Goal: Navigation & Orientation: Find specific page/section

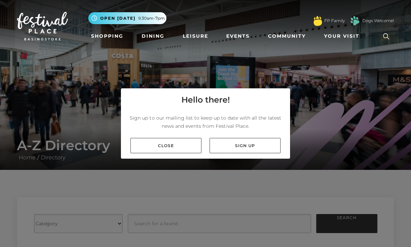
click at [196, 153] on link "Close" at bounding box center [166, 145] width 71 height 15
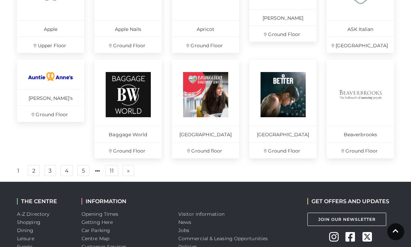
click at [35, 172] on link "2" at bounding box center [34, 170] width 12 height 11
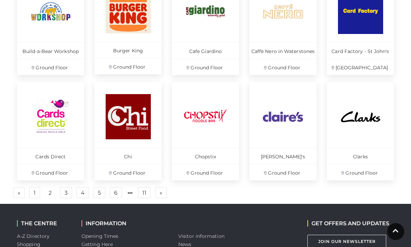
scroll to position [451, 0]
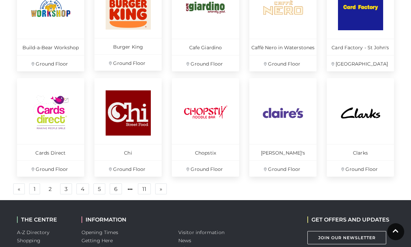
click at [65, 191] on link "3" at bounding box center [66, 189] width 12 height 11
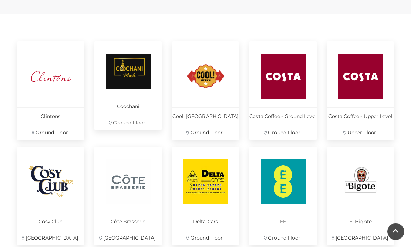
scroll to position [274, 0]
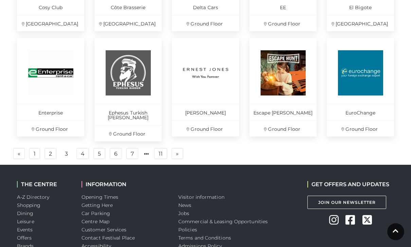
click at [83, 148] on link "4" at bounding box center [83, 153] width 13 height 11
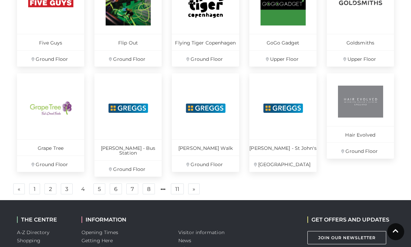
click at [101, 187] on link "5" at bounding box center [100, 189] width 12 height 11
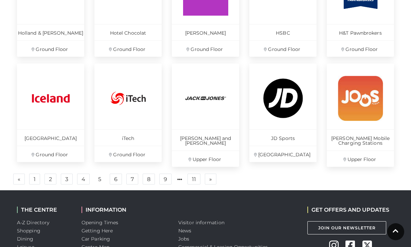
click at [117, 181] on link "6" at bounding box center [116, 179] width 12 height 11
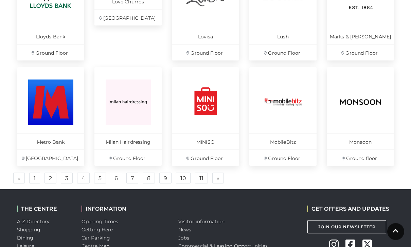
scroll to position [462, 0]
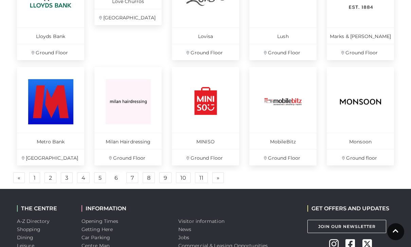
click at [132, 176] on link "7" at bounding box center [132, 177] width 12 height 11
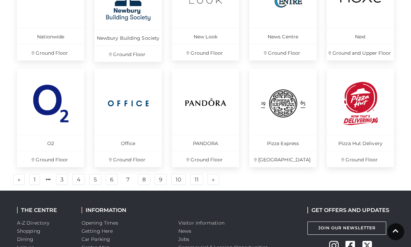
scroll to position [469, 0]
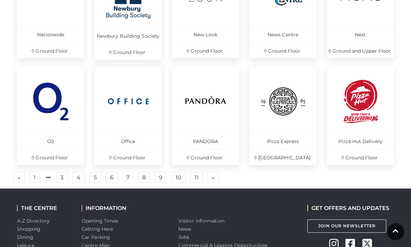
click at [146, 177] on link "8" at bounding box center [144, 177] width 12 height 11
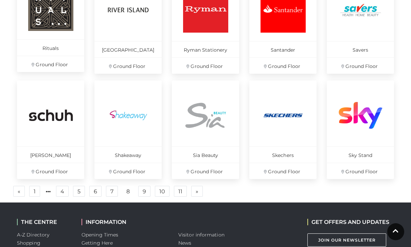
scroll to position [450, 0]
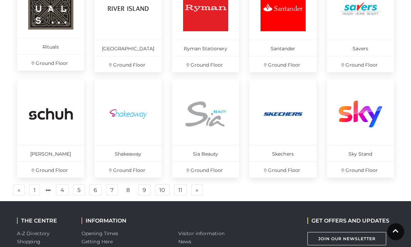
click at [148, 190] on link "9" at bounding box center [144, 190] width 12 height 11
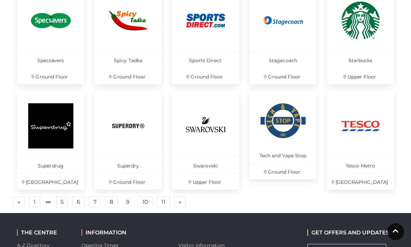
scroll to position [439, 0]
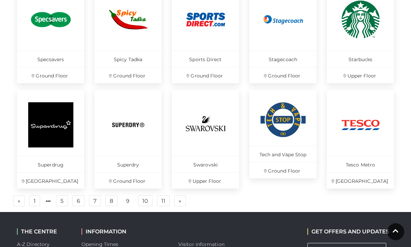
click at [152, 201] on link "10" at bounding box center [145, 201] width 15 height 11
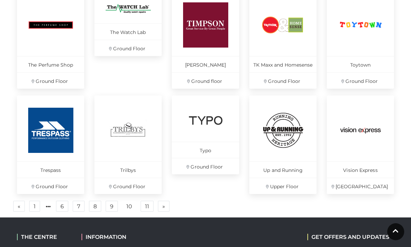
click at [149, 206] on link "11" at bounding box center [147, 206] width 13 height 11
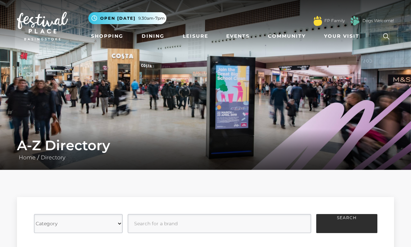
click at [300, 0] on nav "Toggle navigation .st5{fill:none;stroke:#FFFFFF;stroke-width:2.29;stroke-miterl…" at bounding box center [205, 26] width 411 height 52
